Goal: Task Accomplishment & Management: Manage account settings

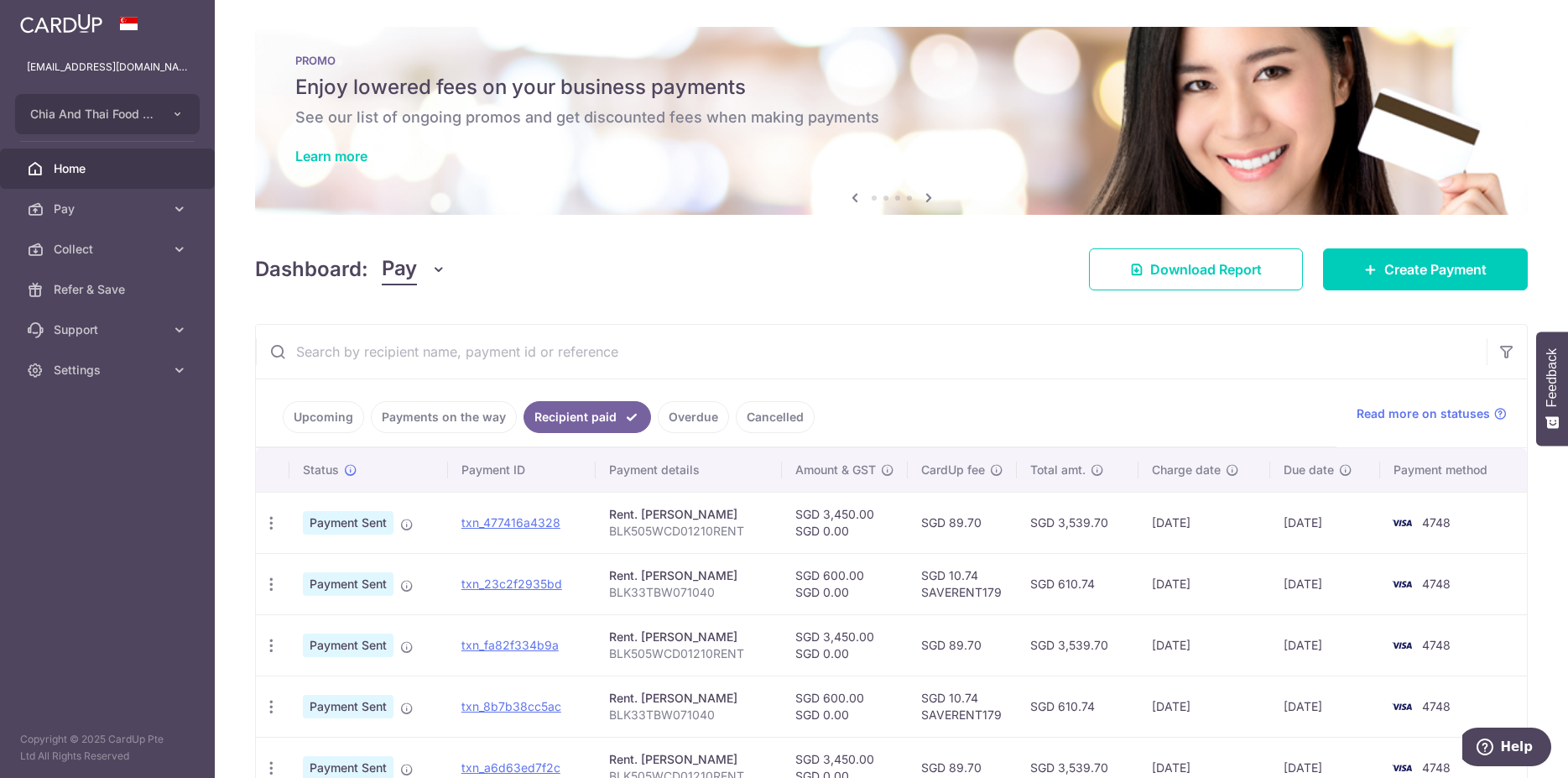
click at [88, 168] on span "Home" at bounding box center [109, 169] width 111 height 17
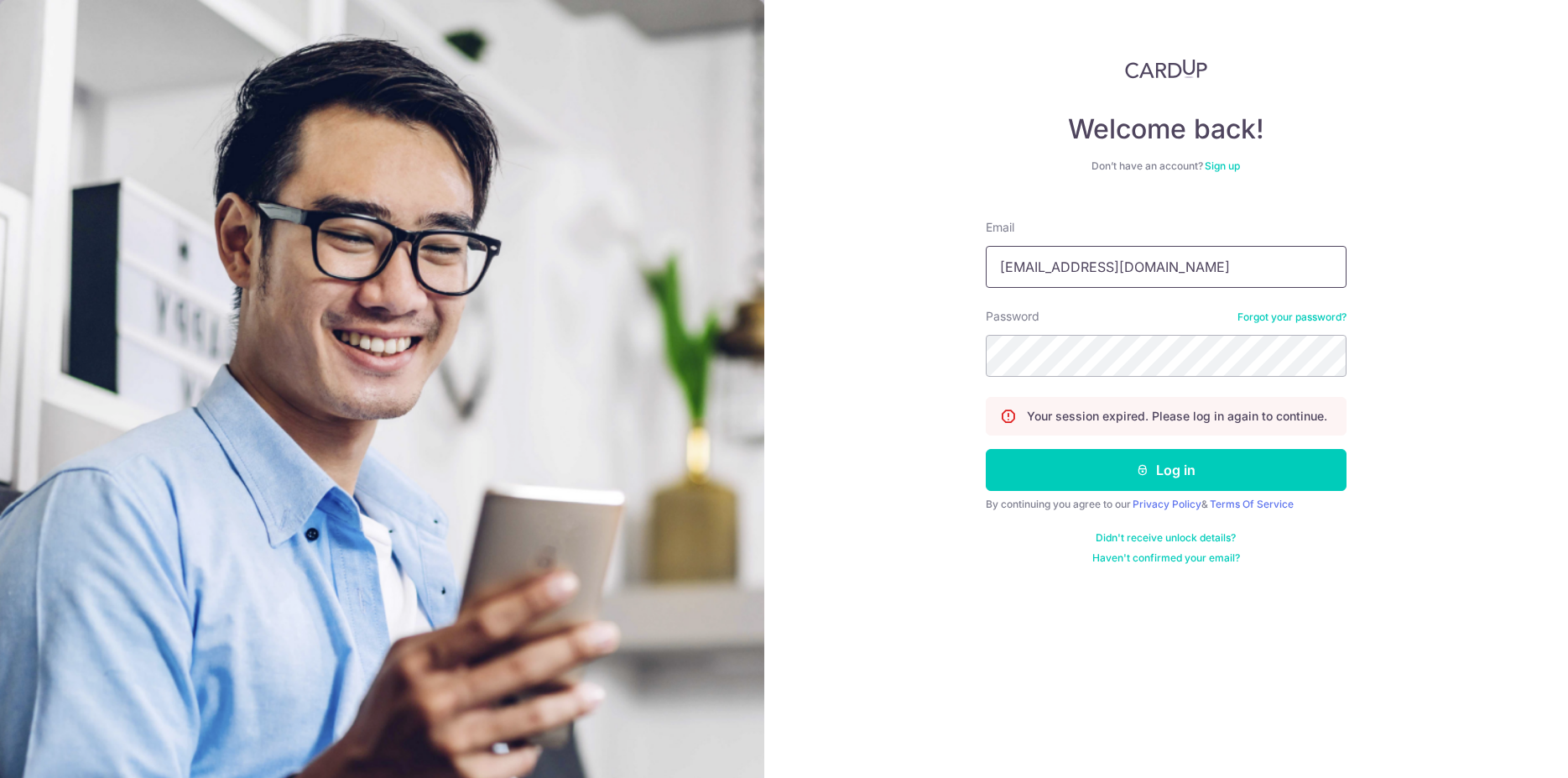
drag, startPoint x: 1152, startPoint y: 272, endPoint x: 682, endPoint y: 291, distance: 470.4
click at [986, 288] on input "[EMAIL_ADDRESS][DOMAIN_NAME]" at bounding box center [1166, 267] width 360 height 42
type input "[EMAIL_ADDRESS][DOMAIN_NAME]"
click at [1102, 467] on button "Log in" at bounding box center [1166, 470] width 360 height 42
